Goal: Information Seeking & Learning: Learn about a topic

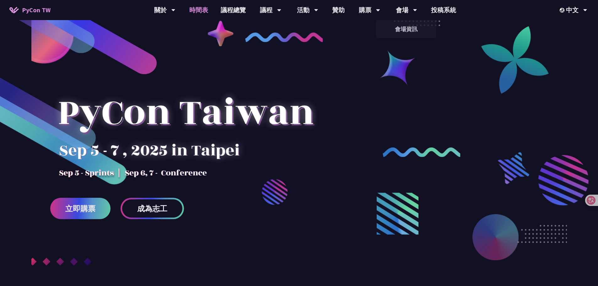
click at [201, 12] on link "時間表" at bounding box center [198, 10] width 31 height 20
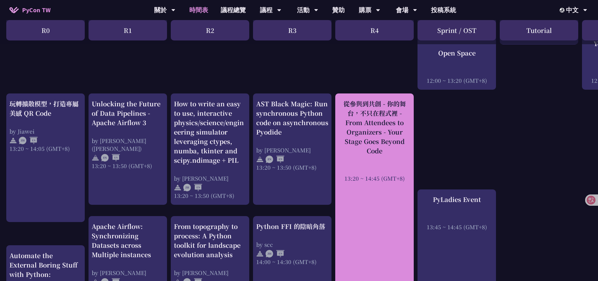
scroll to position [502, 0]
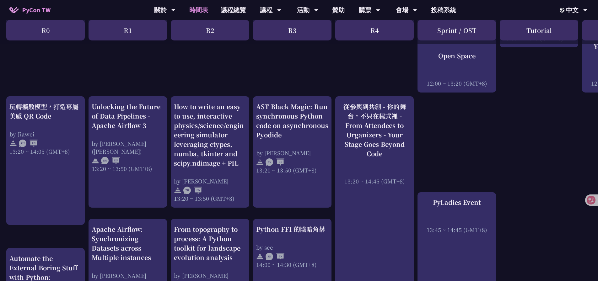
click at [535, 151] on div "An Introduction to the GIL for Python Beginners: Disabling It in Python 3.13 an…" at bounding box center [333, 148] width 666 height 1044
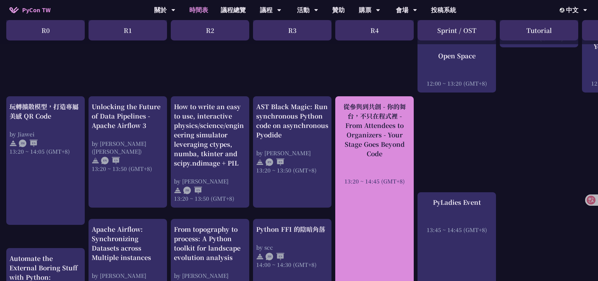
click at [366, 159] on div "從參與到共創 - 你的舞台，不只在程式裡 - From Attendees to Organizers - Your Stage Goes Beyond Co…" at bounding box center [374, 143] width 72 height 83
click at [387, 119] on div "從參與到共創 - 你的舞台，不只在程式裡 - From Attendees to Organizers - Your Stage Goes Beyond Co…" at bounding box center [374, 130] width 72 height 56
click at [369, 126] on div "從參與到共創 - 你的舞台，不只在程式裡 - From Attendees to Organizers - Your Stage Goes Beyond Co…" at bounding box center [374, 130] width 72 height 56
click at [370, 126] on div "從參與到共創 - 你的舞台，不只在程式裡 - From Attendees to Organizers - Your Stage Goes Beyond Co…" at bounding box center [374, 130] width 72 height 56
click at [371, 127] on div "從參與到共創 - 你的舞台，不只在程式裡 - From Attendees to Organizers - Your Stage Goes Beyond Co…" at bounding box center [374, 130] width 72 height 56
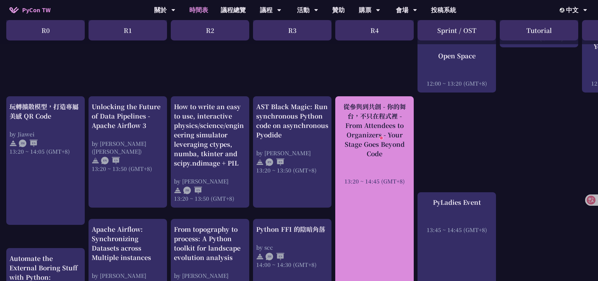
click at [387, 159] on div "從參與到共創 - 你的舞台，不只在程式裡 - From Attendees to Organizers - Your Stage Goes Beyond Co…" at bounding box center [374, 143] width 72 height 83
click at [371, 193] on div "從參與到共創 - 你的舞台，不只在程式裡 - From Attendees to Organizers - Your Stage Goes Beyond Co…" at bounding box center [374, 223] width 78 height 254
click at [386, 168] on div at bounding box center [374, 172] width 72 height 9
click at [376, 150] on div "從參與到共創 - 你的舞台，不只在程式裡 - From Attendees to Organizers - Your Stage Goes Beyond Co…" at bounding box center [374, 130] width 72 height 56
click at [380, 117] on div "從參與到共創 - 你的舞台，不只在程式裡 - From Attendees to Organizers - Your Stage Goes Beyond Co…" at bounding box center [374, 130] width 72 height 56
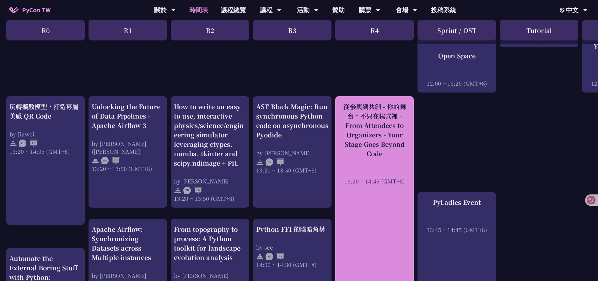
drag, startPoint x: 392, startPoint y: 134, endPoint x: 398, endPoint y: 134, distance: 6.0
click at [392, 134] on div "從參與到共創 - 你的舞台，不只在程式裡 - From Attendees to Organizers - Your Stage Goes Beyond Co…" at bounding box center [374, 130] width 72 height 56
click at [388, 133] on div "從參與到共創 - 你的舞台，不只在程式裡 - From Attendees to Organizers - Your Stage Goes Beyond Co…" at bounding box center [374, 130] width 72 height 56
click at [376, 133] on div "從參與到共創 - 你的舞台，不只在程式裡 - From Attendees to Organizers - Your Stage Goes Beyond Co…" at bounding box center [374, 130] width 72 height 56
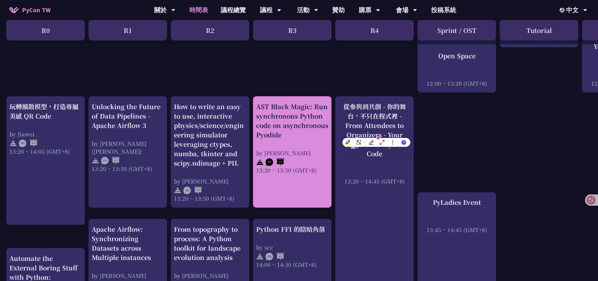
click at [306, 133] on div "AST Black Magic: Run synchronous Python code on asynchronous Pyodide" at bounding box center [292, 121] width 72 height 38
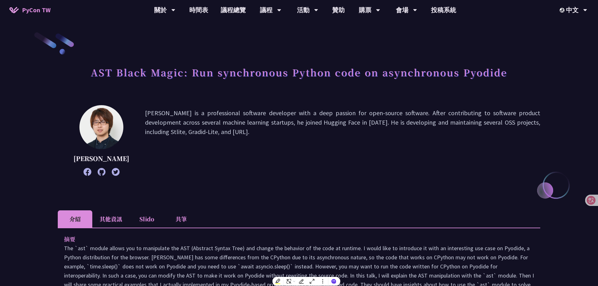
drag, startPoint x: 353, startPoint y: 156, endPoint x: 349, endPoint y: 157, distance: 4.4
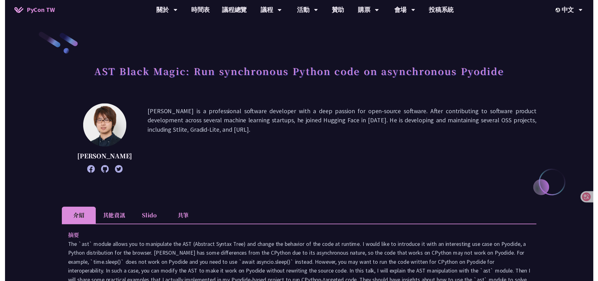
scroll to position [502, 0]
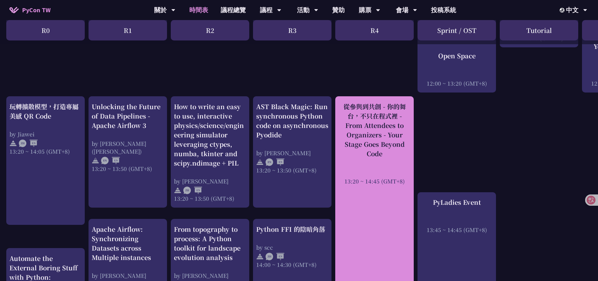
click at [376, 134] on div "從參與到共創 - 你的舞台，不只在程式裡 - From Attendees to Organizers - Your Stage Goes Beyond Co…" at bounding box center [374, 130] width 72 height 56
click at [380, 124] on div "從參與到共創 - 你的舞台，不只在程式裡 - From Attendees to Organizers - Your Stage Goes Beyond Co…" at bounding box center [374, 130] width 72 height 56
click at [380, 125] on div "從參與到共創 - 你的舞台，不只在程式裡 - From Attendees to Organizers - Your Stage Goes Beyond Co…" at bounding box center [374, 130] width 72 height 56
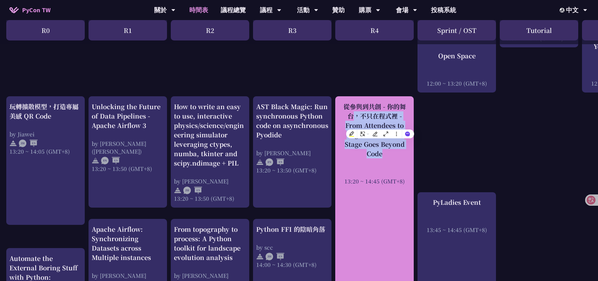
click at [380, 125] on div "從參與到共創 - 你的舞台，不只在程式裡 - From Attendees to Organizers - Your Stage Goes Beyond Co…" at bounding box center [374, 130] width 72 height 56
drag, startPoint x: 380, startPoint y: 125, endPoint x: 386, endPoint y: 125, distance: 6.6
click at [380, 125] on div "從參與到共創 - 你的舞台，不只在程式裡 - From Attendees to Organizers - Your Stage Goes Beyond Co…" at bounding box center [374, 130] width 72 height 56
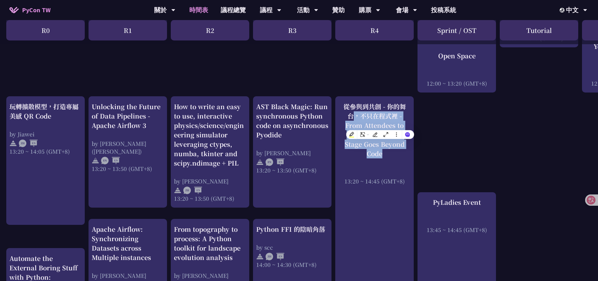
click at [439, 125] on div "An Introduction to the GIL for Python Beginners: Disabling It in Python 3.13 an…" at bounding box center [333, 148] width 666 height 1044
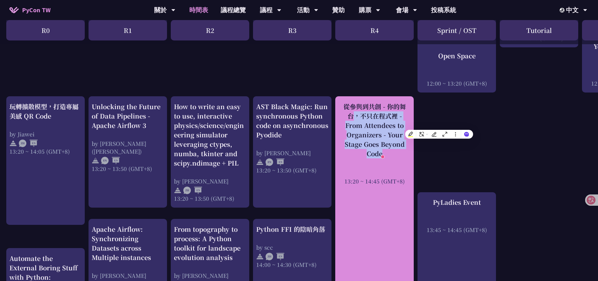
click at [375, 156] on div "從參與到共創 - 你的舞台，不只在程式裡 - From Attendees to Organizers - Your Stage Goes Beyond Co…" at bounding box center [374, 143] width 72 height 83
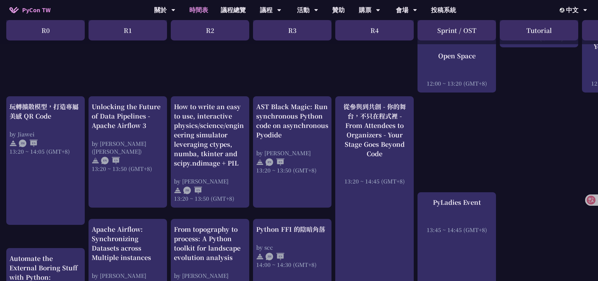
click at [481, 125] on div "An Introduction to the GIL for Python Beginners: Disabling It in Python 3.13 an…" at bounding box center [333, 148] width 666 height 1044
click at [439, 140] on div "An Introduction to the GIL for Python Beginners: Disabling It in Python 3.13 an…" at bounding box center [333, 148] width 666 height 1044
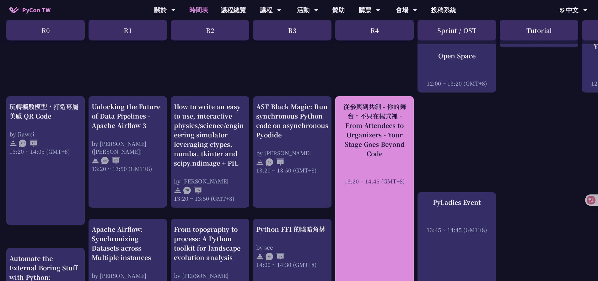
click at [401, 132] on div "從參與到共創 - 你的舞台，不只在程式裡 - From Attendees to Organizers - Your Stage Goes Beyond Co…" at bounding box center [374, 130] width 72 height 56
drag, startPoint x: 390, startPoint y: 133, endPoint x: 394, endPoint y: 134, distance: 4.5
click at [392, 134] on div "從參與到共創 - 你的舞台，不只在程式裡 - From Attendees to Organizers - Your Stage Goes Beyond Co…" at bounding box center [374, 130] width 72 height 56
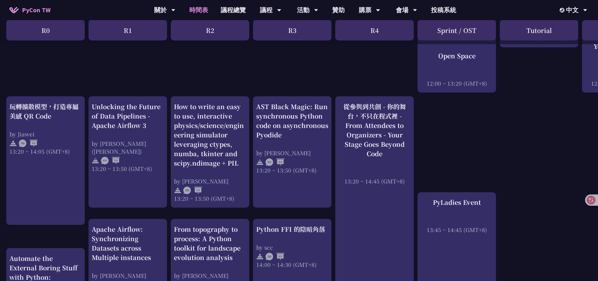
click at [455, 131] on div "An Introduction to the GIL for Python Beginners: Disabling It in Python 3.13 an…" at bounding box center [333, 148] width 666 height 1044
click at [446, 152] on div "An Introduction to the GIL for Python Beginners: Disabling It in Python 3.13 an…" at bounding box center [333, 148] width 666 height 1044
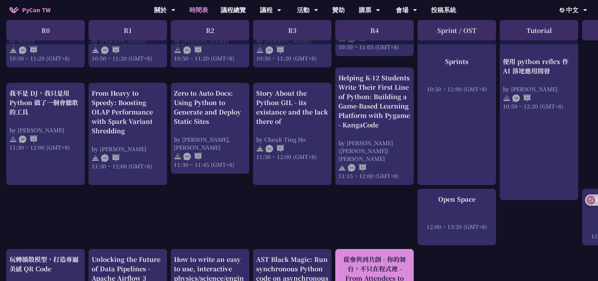
scroll to position [439, 0]
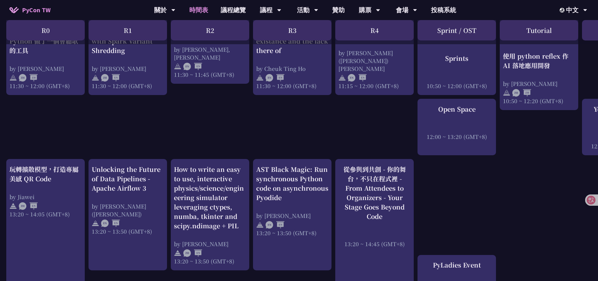
click at [455, 175] on div "An Introduction to the GIL for Python Beginners: Disabling It in Python 3.13 an…" at bounding box center [333, 210] width 666 height 1044
click at [377, 132] on div "An Introduction to the GIL for Python Beginners: Disabling It in Python 3.13 an…" at bounding box center [333, 210] width 666 height 1044
click at [368, 120] on div "An Introduction to the GIL for Python Beginners: Disabling It in Python 3.13 an…" at bounding box center [333, 210] width 666 height 1044
click at [372, 119] on div "An Introduction to the GIL for Python Beginners: Disabling It in Python 3.13 an…" at bounding box center [333, 210] width 666 height 1044
click at [369, 114] on div "An Introduction to the GIL for Python Beginners: Disabling It in Python 3.13 an…" at bounding box center [333, 210] width 666 height 1044
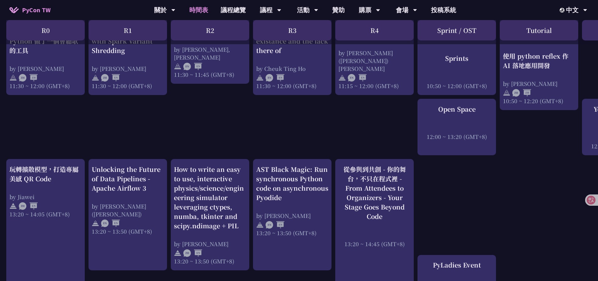
click at [365, 114] on div "An Introduction to the GIL for Python Beginners: Disabling It in Python 3.13 an…" at bounding box center [333, 210] width 666 height 1044
click at [373, 113] on div "An Introduction to the GIL for Python Beginners: Disabling It in Python 3.13 an…" at bounding box center [333, 210] width 666 height 1044
click at [370, 112] on div "An Introduction to the GIL for Python Beginners: Disabling It in Python 3.13 an…" at bounding box center [333, 210] width 666 height 1044
click at [373, 115] on div "An Introduction to the GIL for Python Beginners: Disabling It in Python 3.13 an…" at bounding box center [333, 210] width 666 height 1044
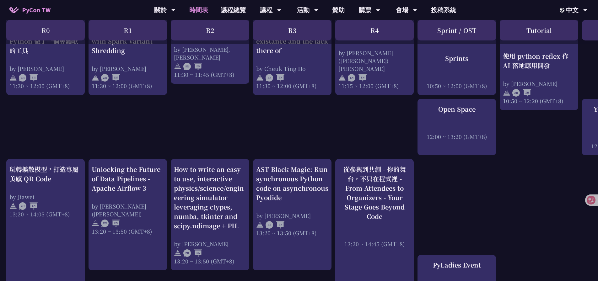
click at [373, 115] on div "An Introduction to the GIL for Python Beginners: Disabling It in Python 3.13 an…" at bounding box center [333, 210] width 666 height 1044
click at [370, 116] on div "An Introduction to the GIL for Python Beginners: Disabling It in Python 3.13 an…" at bounding box center [333, 210] width 666 height 1044
click at [373, 109] on div "An Introduction to the GIL for Python Beginners: Disabling It in Python 3.13 an…" at bounding box center [333, 210] width 666 height 1044
click at [369, 109] on div "An Introduction to the GIL for Python Beginners: Disabling It in Python 3.13 an…" at bounding box center [333, 210] width 666 height 1044
click at [373, 107] on div "An Introduction to the GIL for Python Beginners: Disabling It in Python 3.13 an…" at bounding box center [333, 210] width 666 height 1044
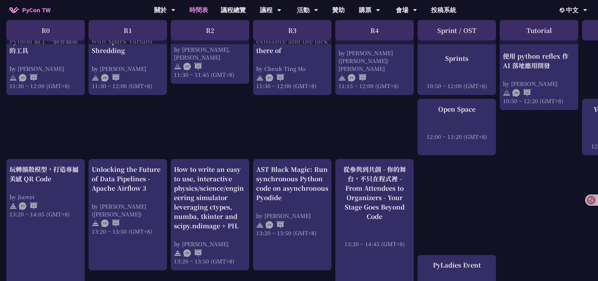
click at [371, 104] on div "An Introduction to the GIL for Python Beginners: Disabling It in Python 3.13 an…" at bounding box center [333, 210] width 666 height 1044
click at [378, 106] on div "An Introduction to the GIL for Python Beginners: Disabling It in Python 3.13 an…" at bounding box center [333, 210] width 666 height 1044
click at [369, 107] on div "An Introduction to the GIL for Python Beginners: Disabling It in Python 3.13 an…" at bounding box center [333, 210] width 666 height 1044
click at [374, 107] on div "An Introduction to the GIL for Python Beginners: Disabling It in Python 3.13 an…" at bounding box center [333, 210] width 666 height 1044
click at [372, 106] on div "An Introduction to the GIL for Python Beginners: Disabling It in Python 3.13 an…" at bounding box center [333, 210] width 666 height 1044
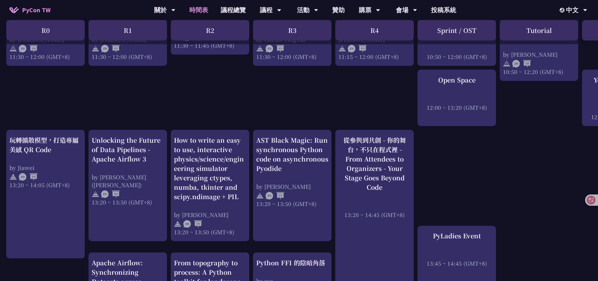
scroll to position [471, 0]
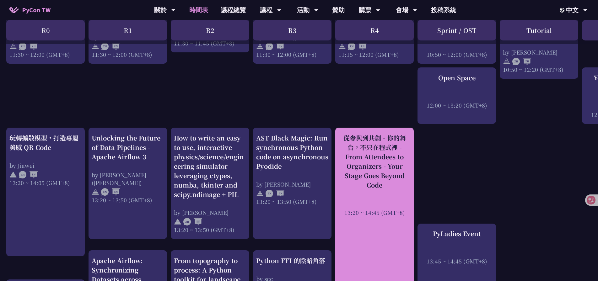
click at [376, 178] on div "從參與到共創 - 你的舞台，不只在程式裡 - From Attendees to Organizers - Your Stage Goes Beyond Co…" at bounding box center [374, 161] width 72 height 56
click at [377, 172] on div "從參與到共創 - 你的舞台，不只在程式裡 - From Attendees to Organizers - Your Stage Goes Beyond Co…" at bounding box center [374, 161] width 72 height 56
click at [378, 169] on div "從參與到共創 - 你的舞台，不只在程式裡 - From Attendees to Organizers - Your Stage Goes Beyond Co…" at bounding box center [374, 161] width 72 height 56
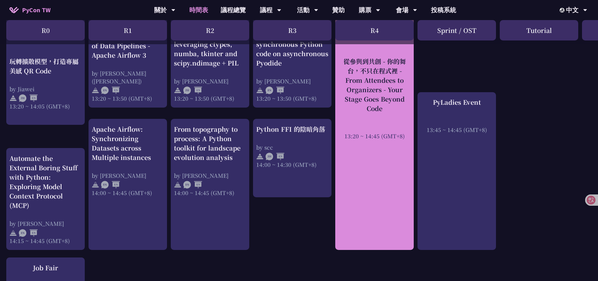
scroll to position [627, 0]
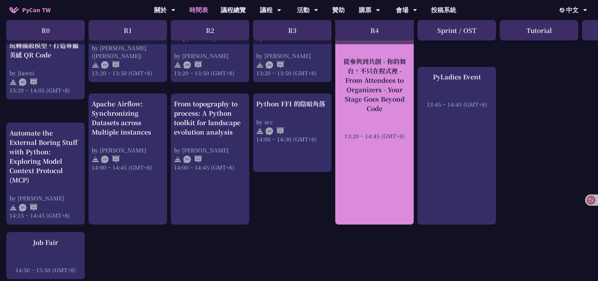
click at [386, 174] on div "從參與到共創 - 你的舞台，不只在程式裡 - From Attendees to Organizers - Your Stage Goes Beyond Co…" at bounding box center [374, 98] width 78 height 254
click at [384, 162] on div "從參與到共創 - 你的舞台，不只在程式裡 - From Attendees to Organizers - Your Stage Goes Beyond Co…" at bounding box center [374, 98] width 78 height 254
click at [380, 146] on div "從參與到共創 - 你的舞台，不只在程式裡 - From Attendees to Organizers - Your Stage Goes Beyond Co…" at bounding box center [374, 98] width 78 height 254
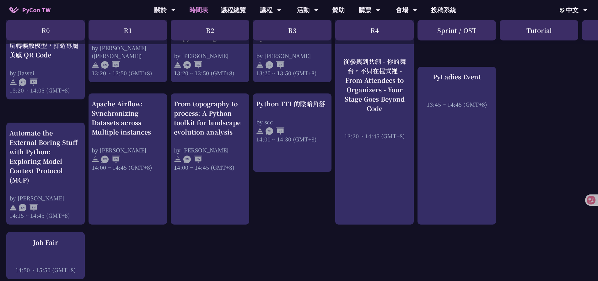
click at [530, 125] on div "An Introduction to the GIL for Python Beginners: Disabling It in Python 3.13 an…" at bounding box center [333, 22] width 666 height 1044
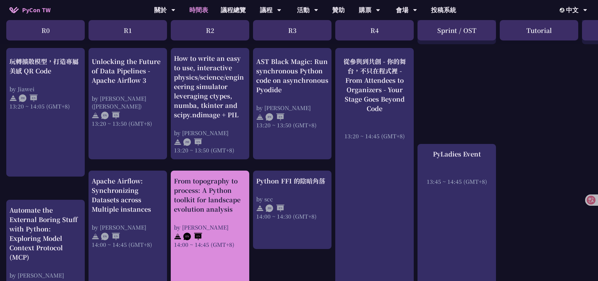
scroll to position [471, 0]
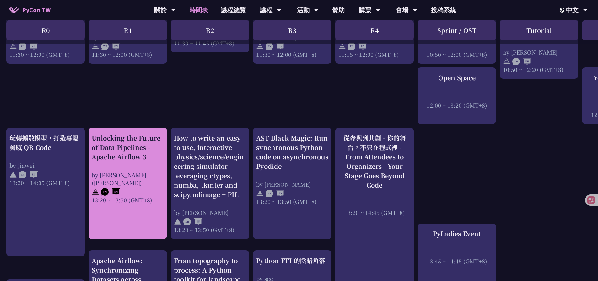
click at [141, 162] on div "Unlocking the Future of Data Pipelines - Apache Airflow 3 by [PERSON_NAME] ([PE…" at bounding box center [128, 168] width 72 height 71
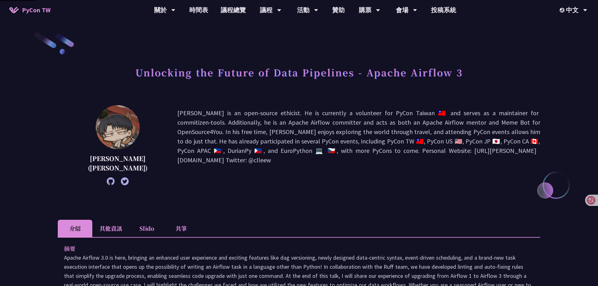
drag, startPoint x: 248, startPoint y: 167, endPoint x: 241, endPoint y: 160, distance: 10.4
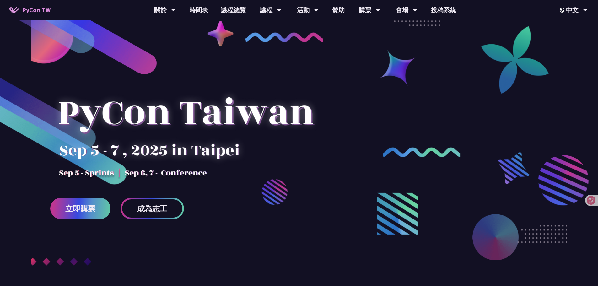
drag, startPoint x: 460, startPoint y: 86, endPoint x: 520, endPoint y: 0, distance: 105.2
click at [196, 12] on link "時間表" at bounding box center [198, 10] width 31 height 20
click at [201, 11] on link "時間表" at bounding box center [198, 10] width 31 height 20
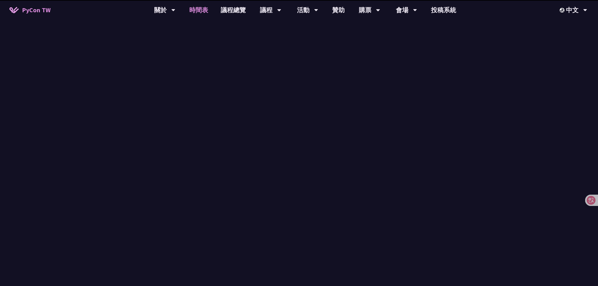
click at [200, 9] on link "時間表" at bounding box center [198, 10] width 31 height 20
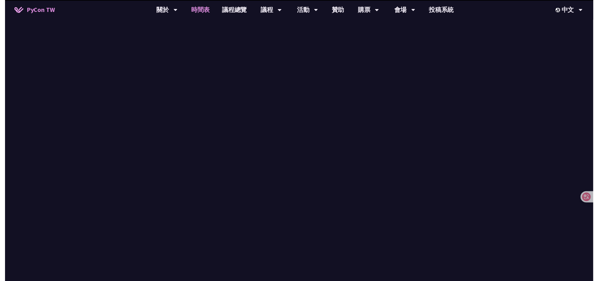
scroll to position [471, 0]
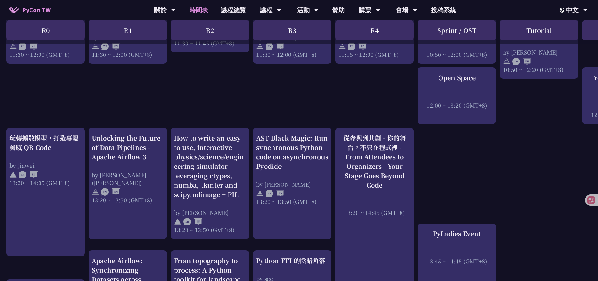
click at [492, 142] on div "An Introduction to the GIL for Python Beginners: Disabling It in Python 3.13 an…" at bounding box center [333, 179] width 666 height 1044
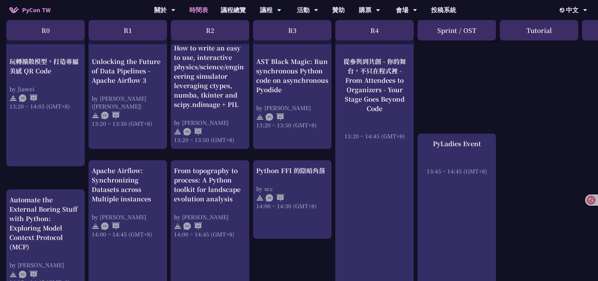
scroll to position [596, 0]
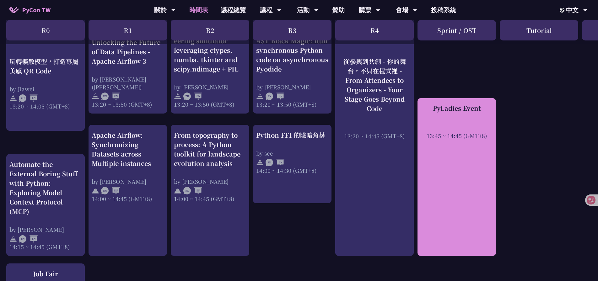
click at [472, 153] on div "PyLadies Event 13:45 ~ 14:45 (GMT+8)" at bounding box center [456, 177] width 78 height 158
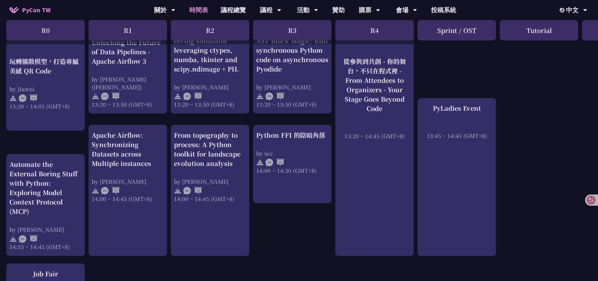
click at [537, 135] on div "An Introduction to the GIL for Python Beginners: Disabling It in Python 3.13 an…" at bounding box center [333, 54] width 666 height 1044
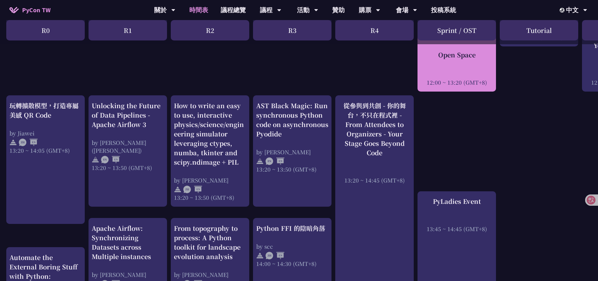
scroll to position [502, 0]
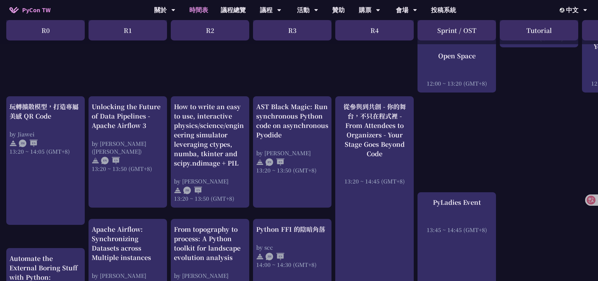
click at [461, 79] on div "12:00 ~ 13:20 (GMT+8)" at bounding box center [456, 83] width 72 height 8
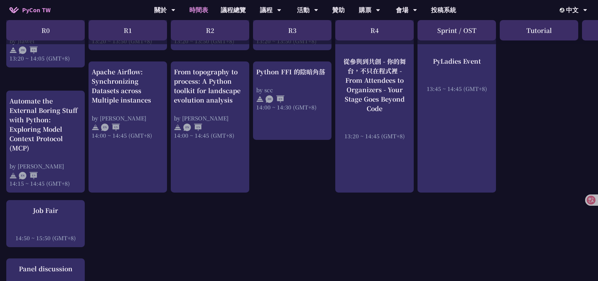
scroll to position [659, 0]
drag, startPoint x: 290, startPoint y: 193, endPoint x: 287, endPoint y: 198, distance: 6.1
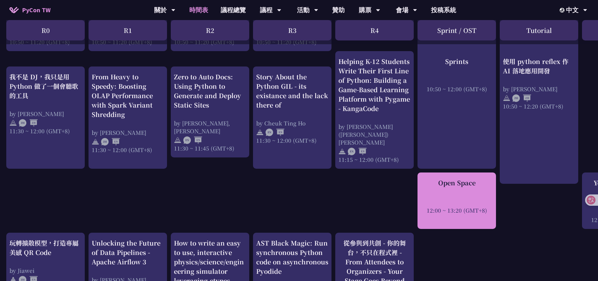
scroll to position [345, 0]
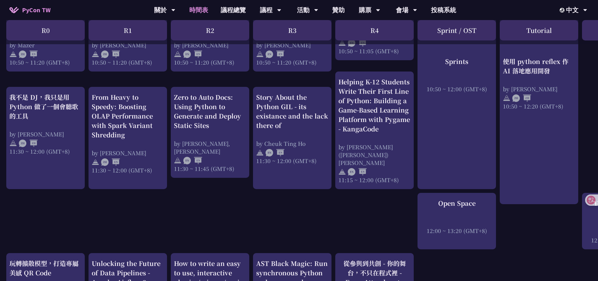
click at [445, 12] on link "投稿系統" at bounding box center [443, 10] width 38 height 20
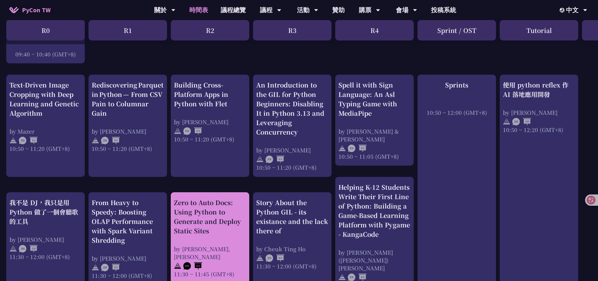
scroll to position [220, 0]
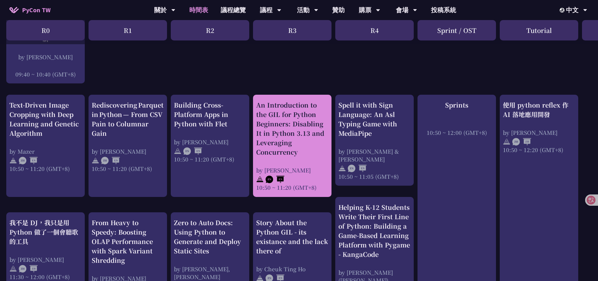
click at [296, 128] on div "An Introduction to the GIL for Python Beginners: Disabling It in Python 3.13 an…" at bounding box center [292, 128] width 72 height 56
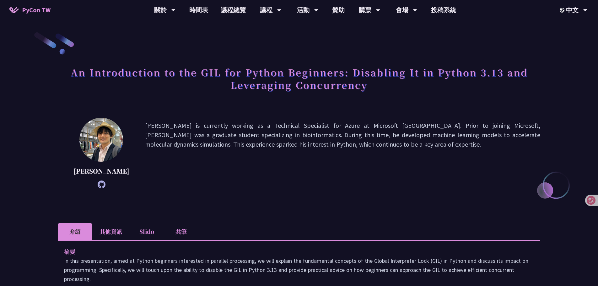
drag, startPoint x: 282, startPoint y: 174, endPoint x: 278, endPoint y: 176, distance: 4.4
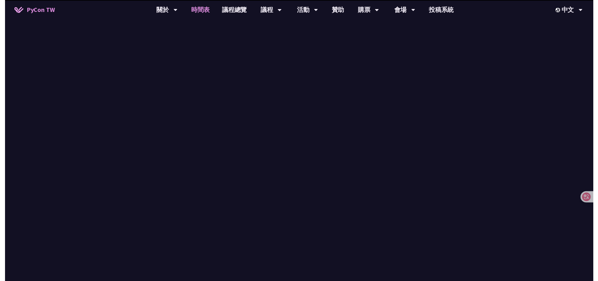
scroll to position [220, 0]
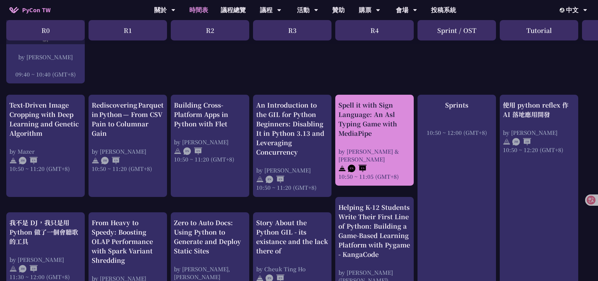
click at [369, 142] on div "Spell it with Sign Language: An Asl Typing Game with MediaPipe by [PERSON_NAME]…" at bounding box center [374, 140] width 72 height 80
click at [371, 113] on div "Spell it with Sign Language: An Asl Typing Game with MediaPipe" at bounding box center [374, 119] width 72 height 38
click at [360, 112] on div "Spell it with Sign Language: An Asl Typing Game with MediaPipe" at bounding box center [374, 119] width 72 height 38
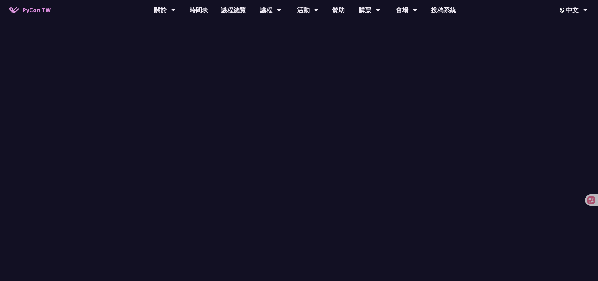
click at [285, 56] on div "時間表" at bounding box center [299, 47] width 598 height 33
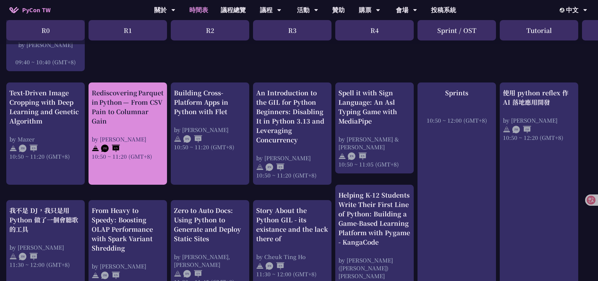
scroll to position [282, 0]
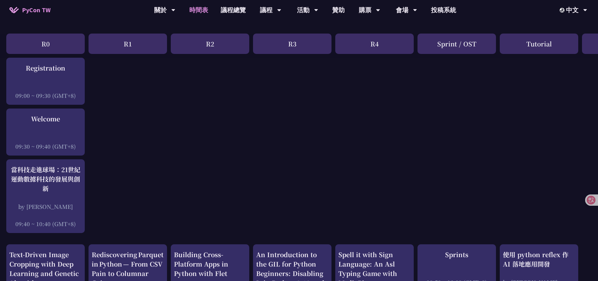
scroll to position [63, 0]
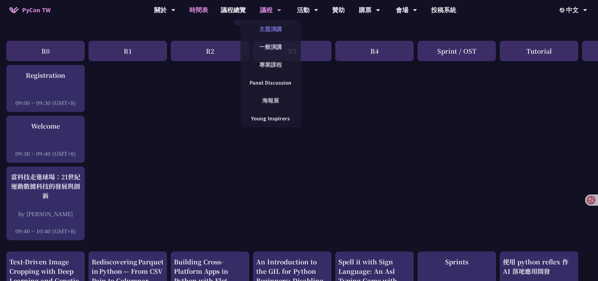
click at [269, 32] on link "主題演講" at bounding box center [270, 29] width 60 height 15
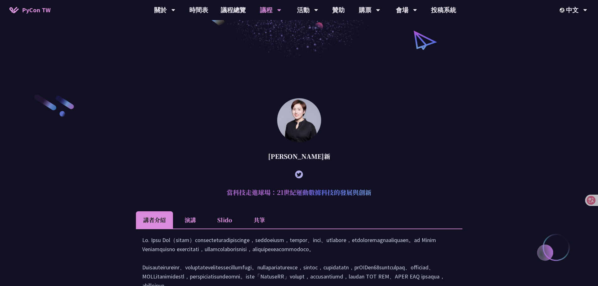
scroll to position [125, 0]
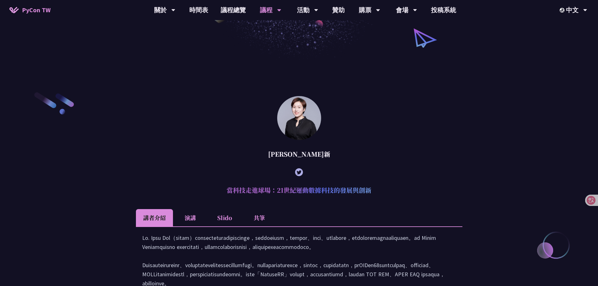
drag, startPoint x: 291, startPoint y: 156, endPoint x: 337, endPoint y: 157, distance: 45.8
click at [330, 156] on div "[PERSON_NAME]新" at bounding box center [299, 154] width 326 height 19
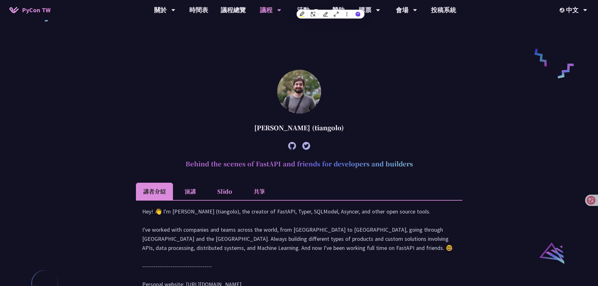
scroll to position [502, 0]
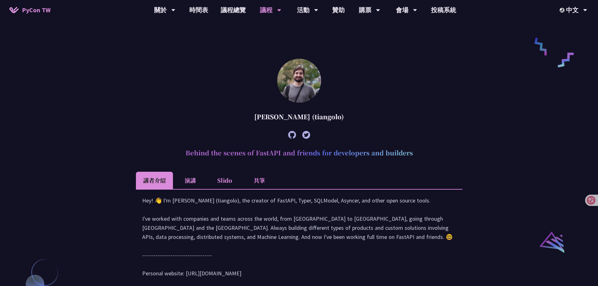
drag, startPoint x: 258, startPoint y: 164, endPoint x: 353, endPoint y: 164, distance: 94.7
click at [347, 126] on div "[PERSON_NAME] (tiangolo)" at bounding box center [299, 116] width 326 height 19
click at [364, 137] on \(tiangolo\) "[PERSON_NAME] (tiangolo) Behind the scenes of FastAPI and friends for developer…" at bounding box center [299, 175] width 326 height 232
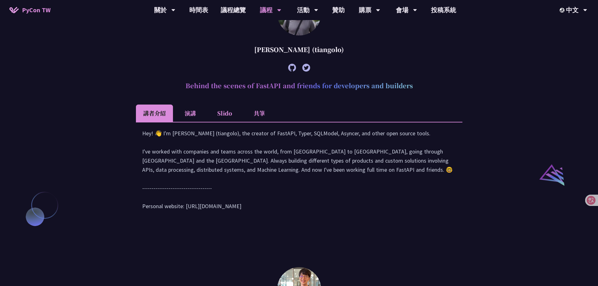
scroll to position [471, 0]
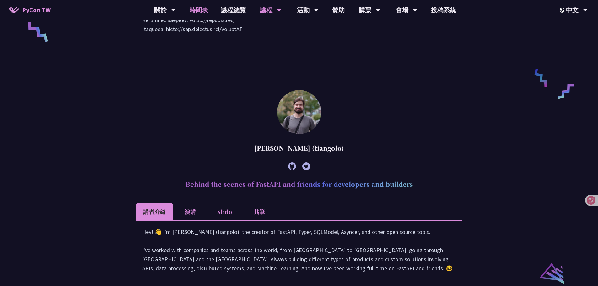
click at [197, 9] on link "時間表" at bounding box center [198, 10] width 31 height 20
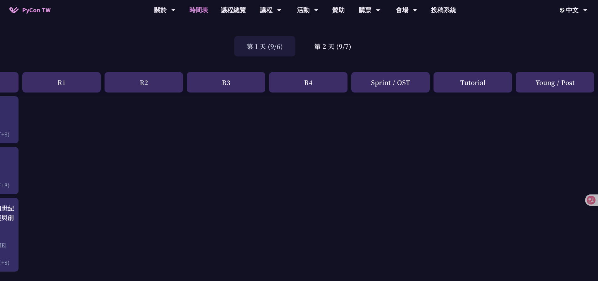
scroll to position [31, 0]
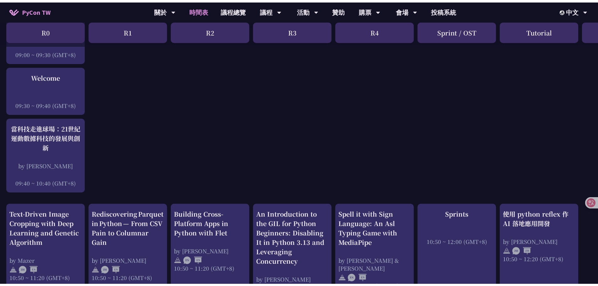
scroll to position [94, 0]
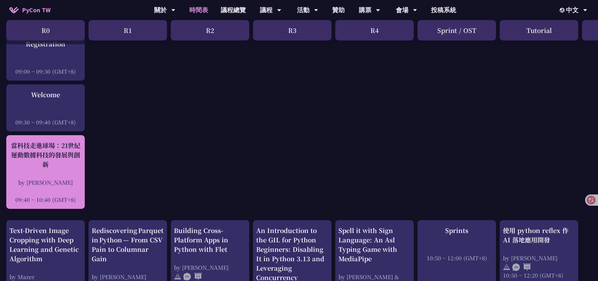
click at [66, 180] on div "by [PERSON_NAME]" at bounding box center [45, 182] width 72 height 8
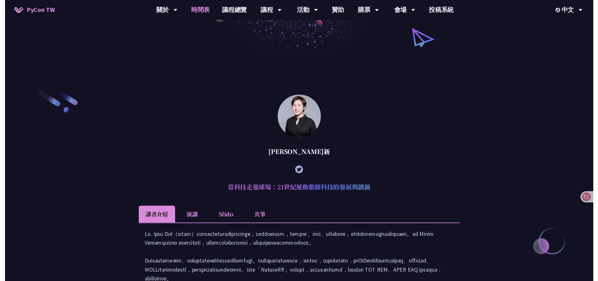
scroll to position [94, 0]
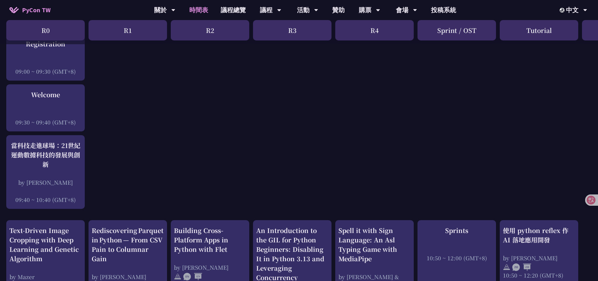
drag, startPoint x: 201, startPoint y: 150, endPoint x: 206, endPoint y: 150, distance: 5.0
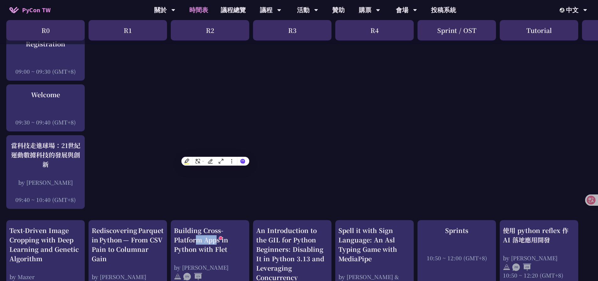
drag, startPoint x: 280, startPoint y: 124, endPoint x: 280, endPoint y: 68, distance: 56.2
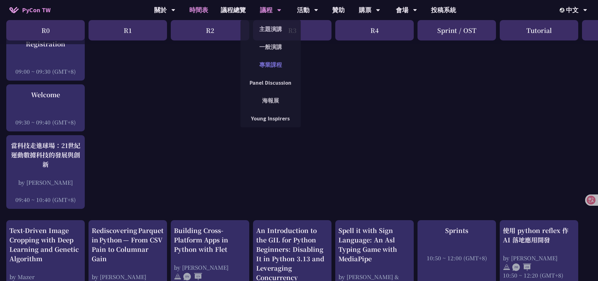
click at [273, 64] on link "專業課程" at bounding box center [270, 64] width 60 height 15
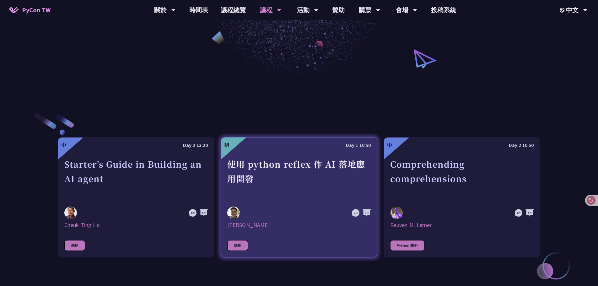
scroll to position [125, 0]
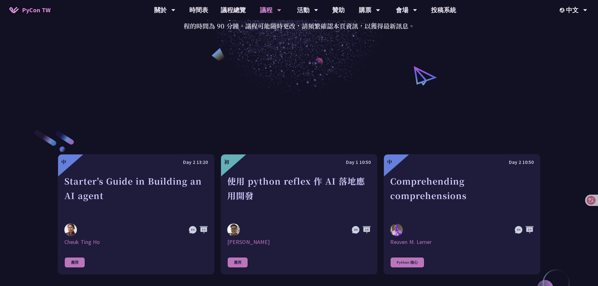
click at [265, 110] on div "中 Day 2 13:20 Starter's Guide in Building an AI agent [PERSON_NAME] Ho 應用 初 Day…" at bounding box center [299, 214] width 482 height 233
click at [264, 117] on div "中 Day 2 13:20 Starter's Guide in Building an AI agent [PERSON_NAME] Ho 應用 初 Day…" at bounding box center [299, 214] width 482 height 233
click at [320, 100] on div "中 Day 2 13:20 Starter's Guide in Building an AI agent [PERSON_NAME] Ho 應用 初 Day…" at bounding box center [299, 214] width 482 height 233
drag, startPoint x: 335, startPoint y: 72, endPoint x: 341, endPoint y: 71, distance: 6.1
click at [337, 72] on div "專業課程 專業課程（Tutorial）是 PyCon [GEOGRAPHIC_DATA] 的一部分，只要有購票都有資格參與；專業課程的時間為 90 分鐘。議程…" at bounding box center [299, 4] width 598 height 185
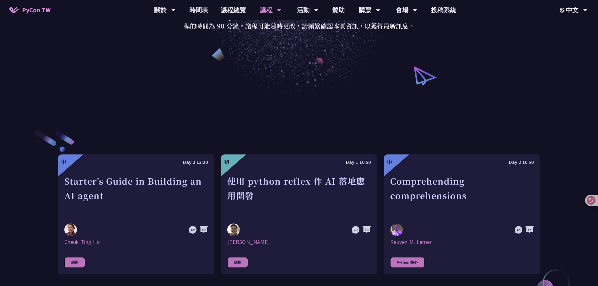
click at [260, 106] on div "中 Day 2 13:20 Starter's Guide in Building an AI agent [PERSON_NAME] Ho 應用 初 Day…" at bounding box center [299, 214] width 482 height 233
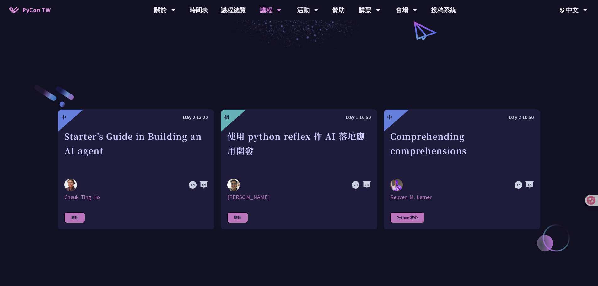
scroll to position [157, 0]
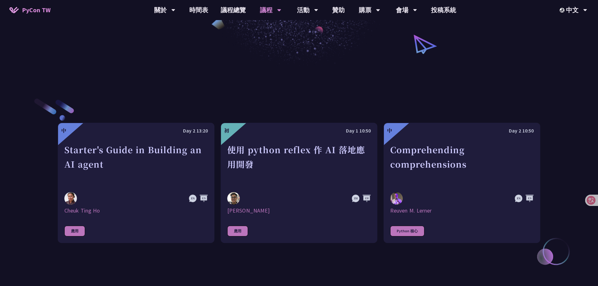
click at [279, 91] on div "中 Day 2 13:20 Starter's Guide in Building an AI agent [PERSON_NAME] Ho 應用 初 Day…" at bounding box center [299, 182] width 482 height 233
